Goal: Use online tool/utility: Utilize a website feature to perform a specific function

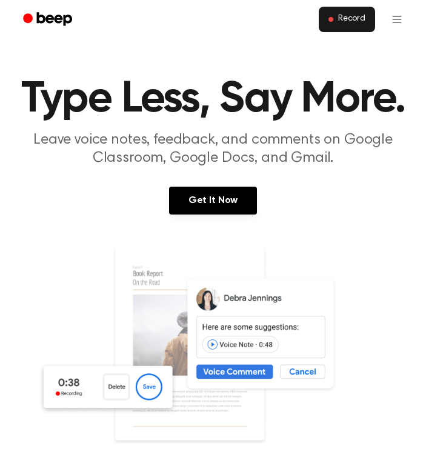
click at [332, 21] on span at bounding box center [330, 19] width 5 height 5
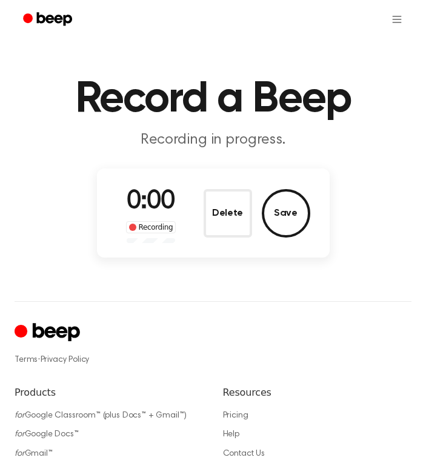
click at [196, 185] on div "0:00 Recording Delete Save" at bounding box center [213, 213] width 194 height 60
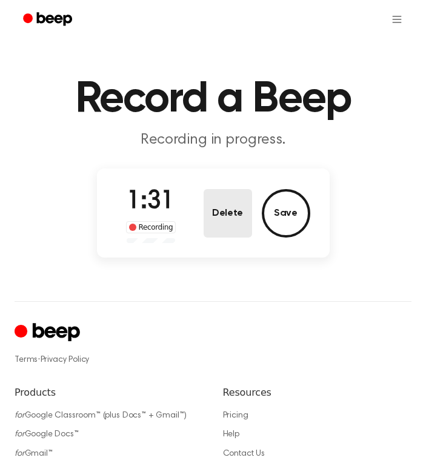
click at [226, 202] on button "Delete" at bounding box center [227, 213] width 48 height 48
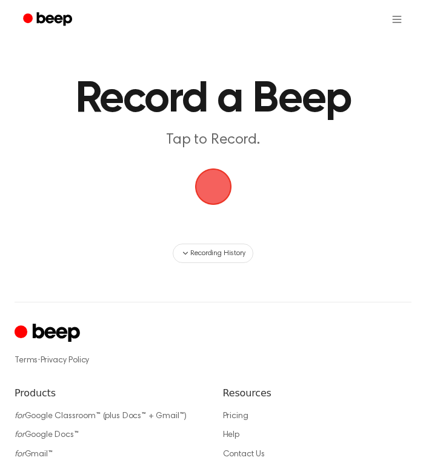
click at [200, 178] on span "button" at bounding box center [213, 187] width 34 height 34
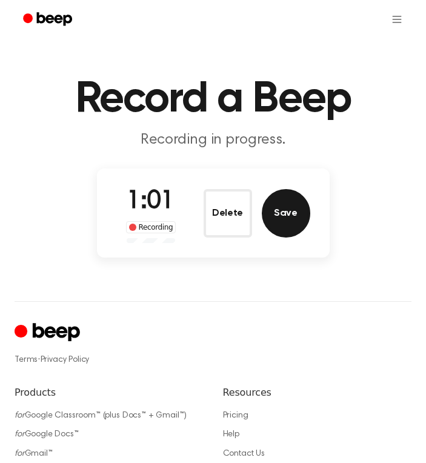
click at [291, 199] on button "Save" at bounding box center [286, 213] width 48 height 48
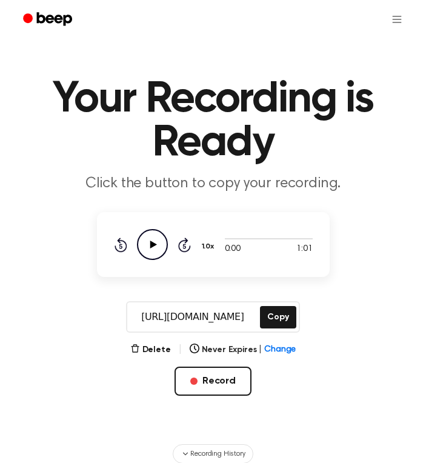
click at [266, 274] on div "0:00 1:01 1.0x Rewind 5 seconds Play Audio Skip 5 seconds" at bounding box center [213, 244] width 233 height 65
click at [271, 320] on button "Copy" at bounding box center [278, 317] width 36 height 22
click at [207, 382] on button "Record" at bounding box center [212, 380] width 77 height 29
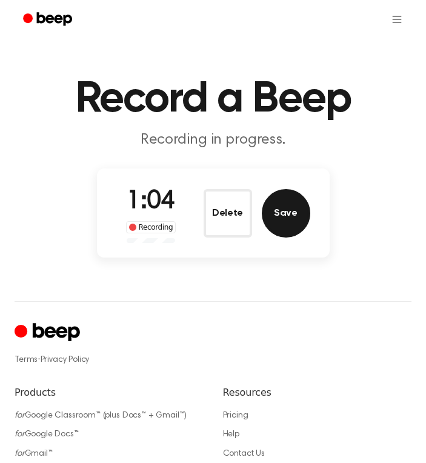
click at [275, 223] on button "Save" at bounding box center [286, 213] width 48 height 48
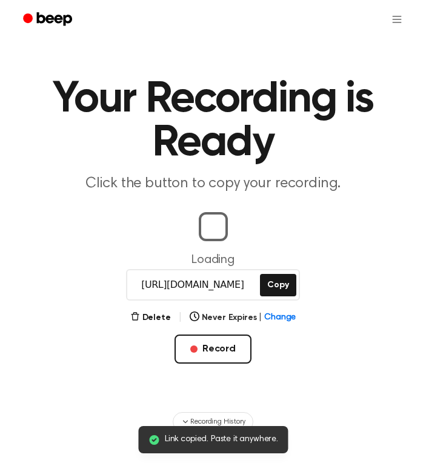
click at [286, 279] on main "Link copied. Paste it anywhere. Your Recording is Ready Click the button to cop…" at bounding box center [213, 215] width 426 height 431
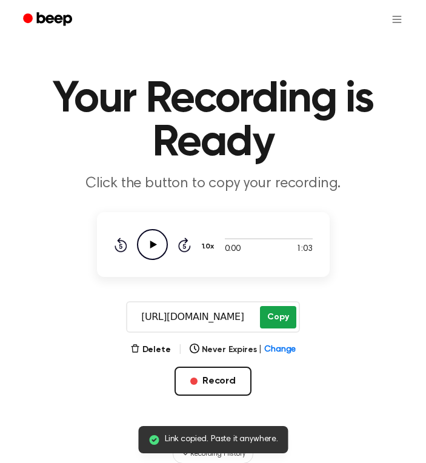
click at [279, 320] on button "Copy" at bounding box center [278, 317] width 36 height 22
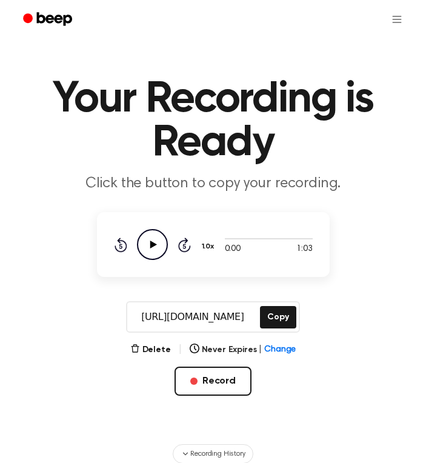
click at [188, 411] on div "Record" at bounding box center [212, 400] width 77 height 68
